Goal: Information Seeking & Learning: Check status

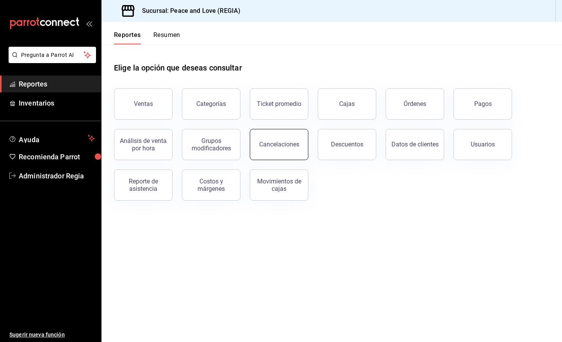
click at [296, 144] on div "Cancelaciones" at bounding box center [279, 144] width 40 height 7
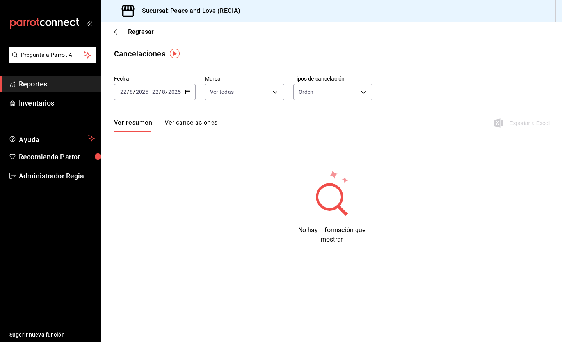
click at [189, 92] on \(Stroke\) "button" at bounding box center [187, 92] width 5 height 4
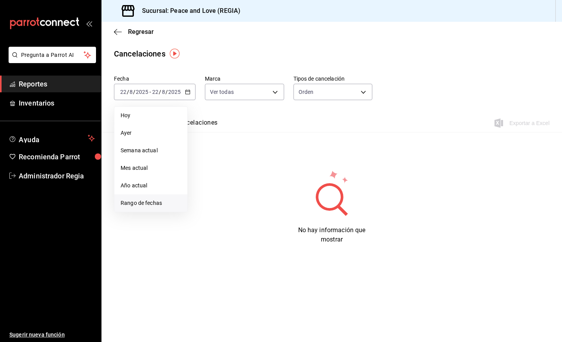
click at [141, 197] on li "Rango de fechas" at bounding box center [150, 204] width 73 height 18
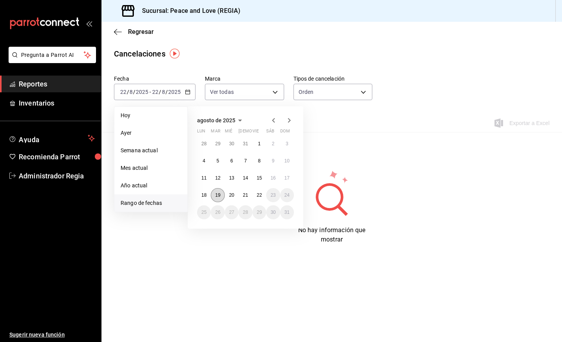
click at [214, 192] on button "19" at bounding box center [218, 195] width 14 height 14
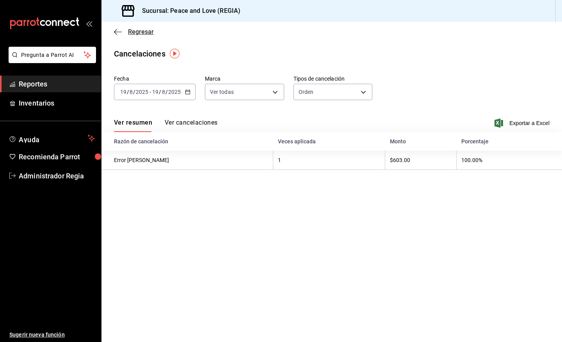
click at [135, 32] on span "Regresar" at bounding box center [141, 31] width 26 height 7
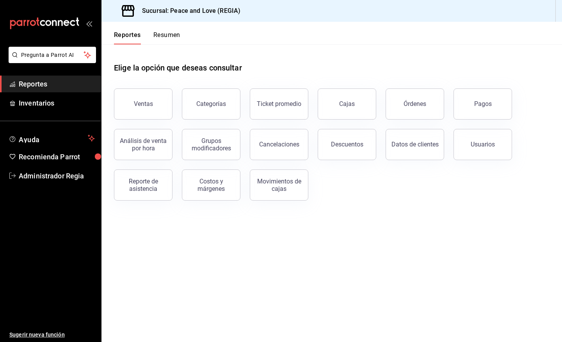
click at [316, 140] on div "Descuentos" at bounding box center [342, 140] width 68 height 41
click at [344, 145] on div "Descuentos" at bounding box center [347, 144] width 32 height 7
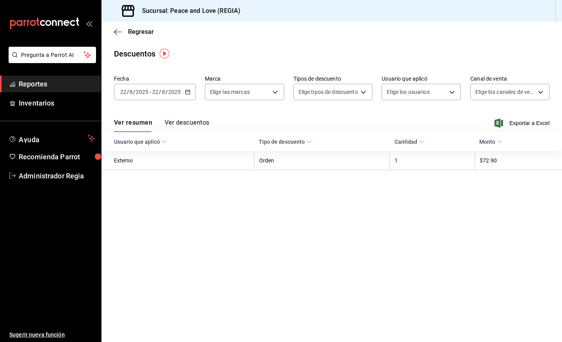
click at [194, 93] on div "[DATE] [DATE] - [DATE] [DATE]" at bounding box center [155, 92] width 82 height 16
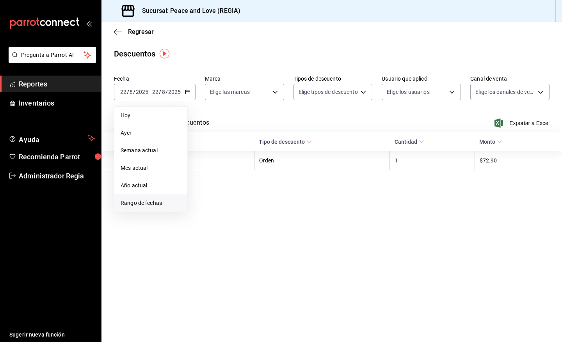
click at [160, 203] on span "Rango de fechas" at bounding box center [151, 203] width 60 height 8
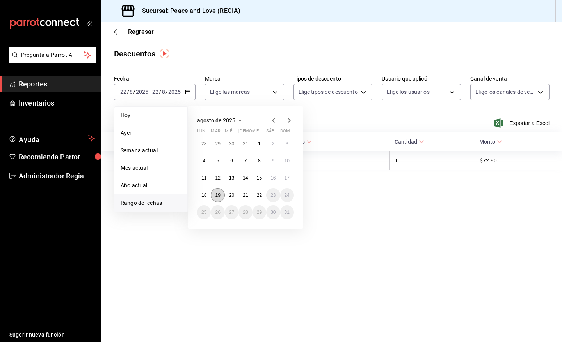
click at [222, 193] on button "19" at bounding box center [218, 195] width 14 height 14
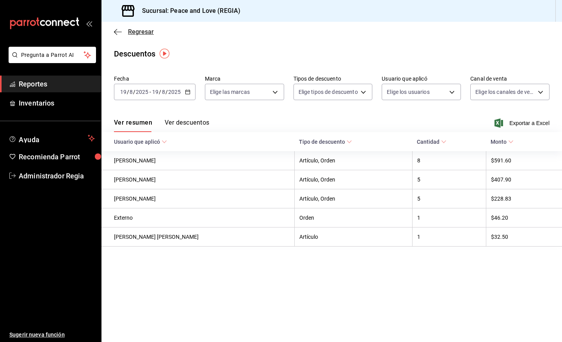
click at [144, 29] on span "Regresar" at bounding box center [141, 31] width 26 height 7
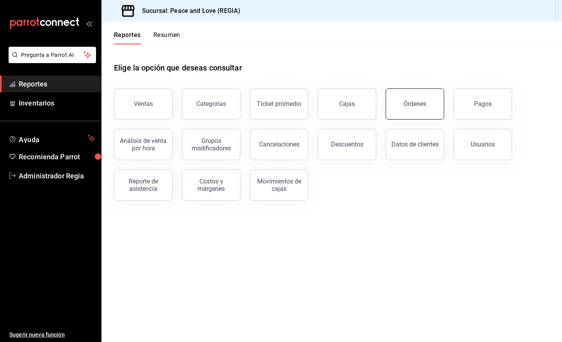
click at [417, 119] on div "Órdenes" at bounding box center [410, 99] width 68 height 41
drag, startPoint x: 437, startPoint y: 110, endPoint x: 401, endPoint y: 108, distance: 36.3
click at [436, 110] on button "Órdenes" at bounding box center [414, 104] width 58 height 31
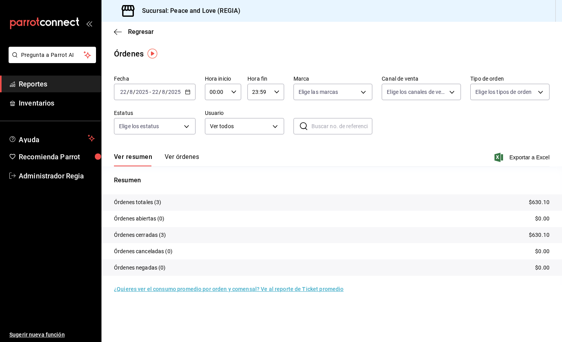
click at [185, 92] on icon "button" at bounding box center [187, 91] width 5 height 5
click at [158, 203] on span "Rango de fechas" at bounding box center [151, 203] width 60 height 8
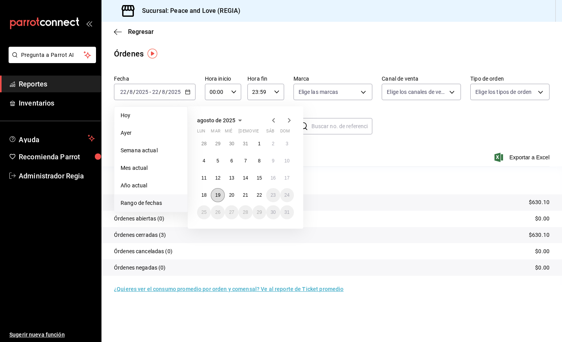
click at [218, 194] on abbr "19" at bounding box center [217, 195] width 5 height 5
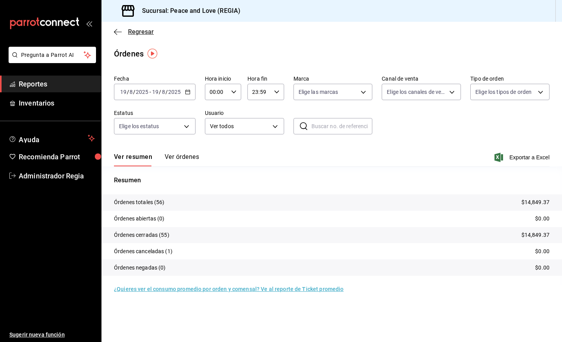
click at [129, 32] on span "Regresar" at bounding box center [141, 31] width 26 height 7
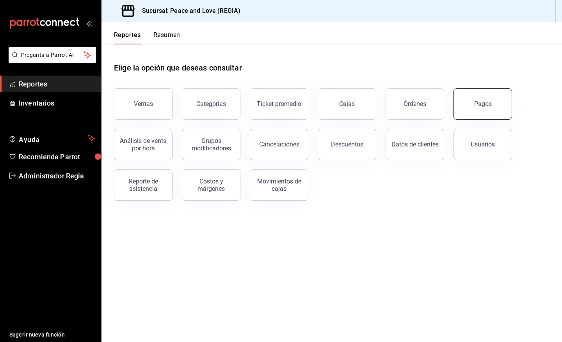
click at [470, 107] on button "Pagos" at bounding box center [482, 104] width 58 height 31
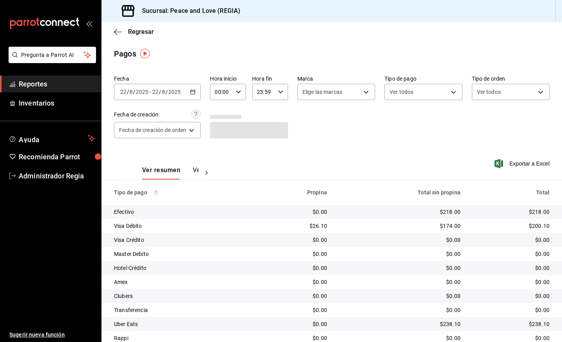
click at [190, 96] on div "[DATE] [DATE] - [DATE] [DATE]" at bounding box center [157, 92] width 87 height 16
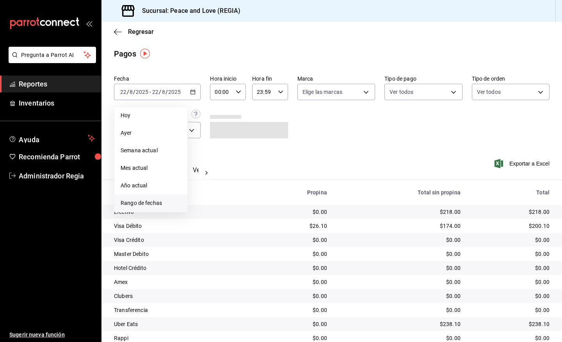
click at [155, 203] on span "Rango de fechas" at bounding box center [151, 203] width 60 height 8
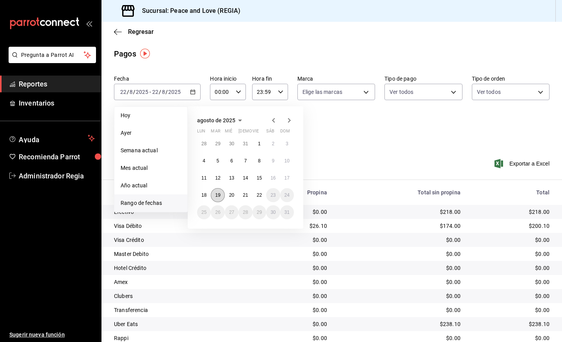
click at [215, 195] on abbr "19" at bounding box center [217, 195] width 5 height 5
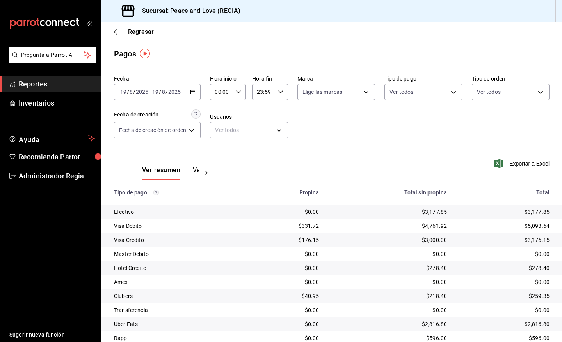
scroll to position [30, 0]
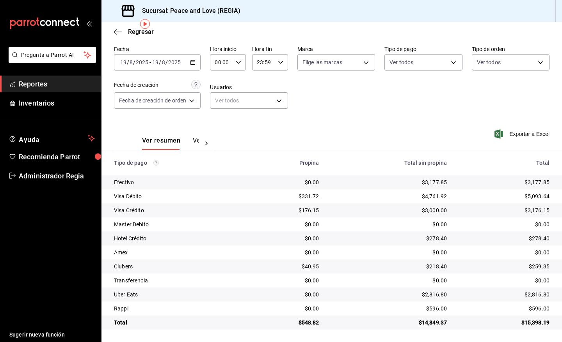
click at [190, 66] on div "[DATE] [DATE] - [DATE] [DATE]" at bounding box center [157, 62] width 87 height 16
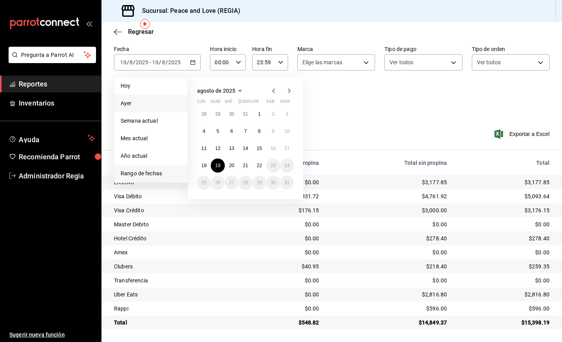
click at [153, 106] on span "Ayer" at bounding box center [151, 103] width 60 height 8
